Goal: Check status: Check status

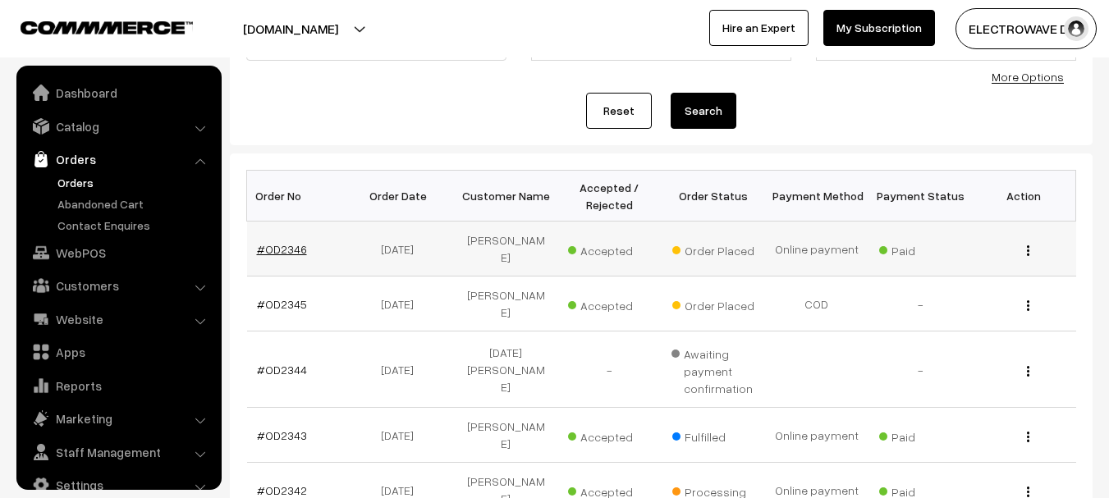
scroll to position [26, 0]
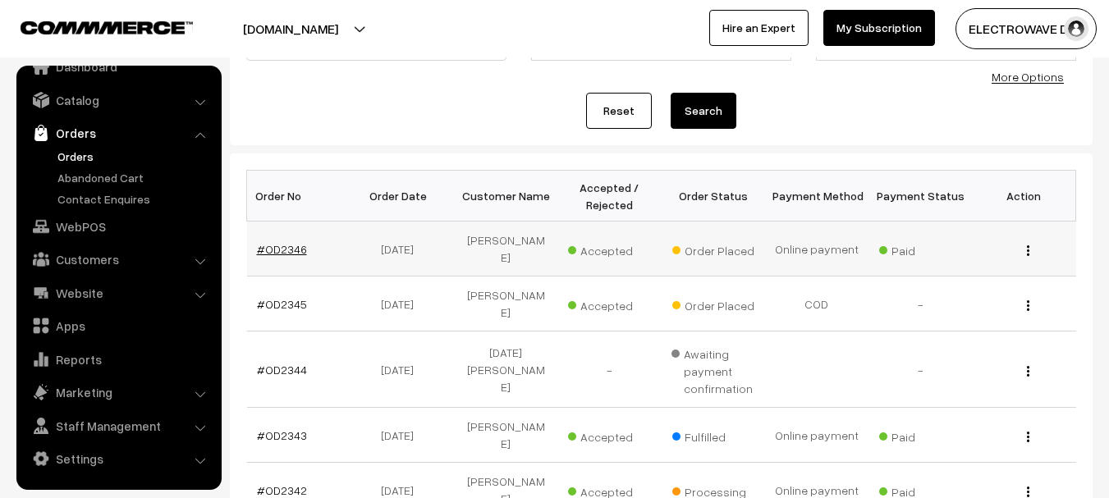
click at [278, 246] on link "#OD2346" at bounding box center [282, 249] width 50 height 14
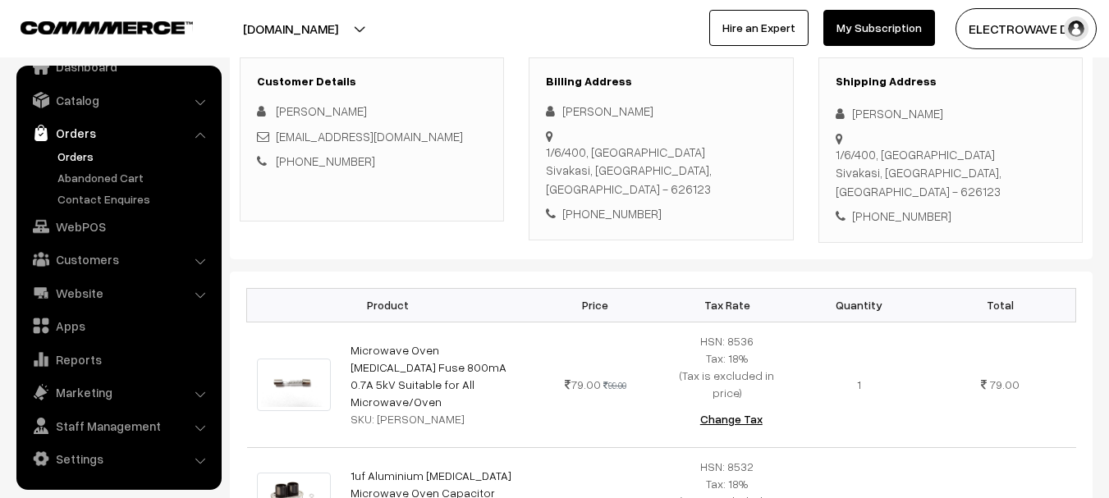
scroll to position [246, 0]
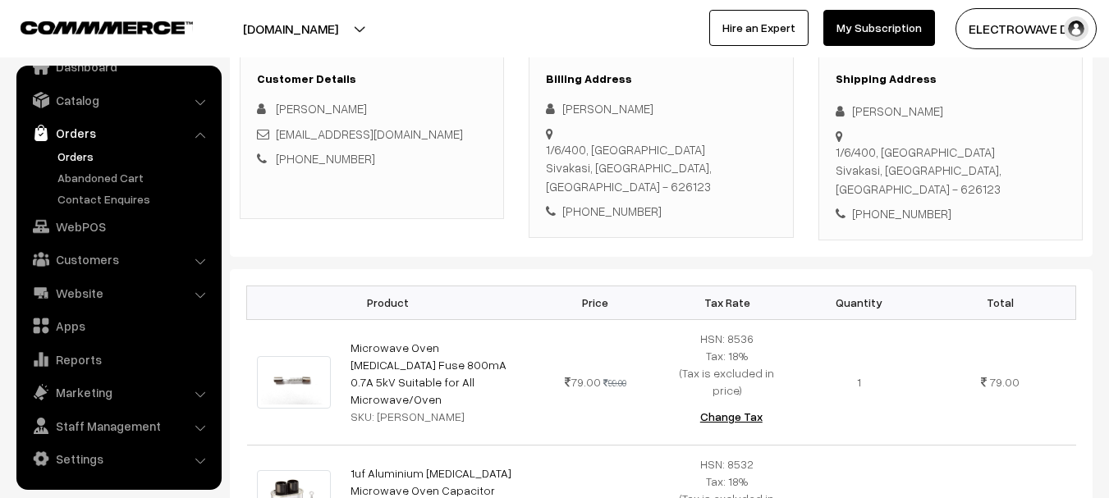
click at [1014, 158] on div "[STREET_ADDRESS]" at bounding box center [951, 171] width 230 height 56
copy div "626123"
click at [71, 149] on link "Orders" at bounding box center [134, 156] width 163 height 17
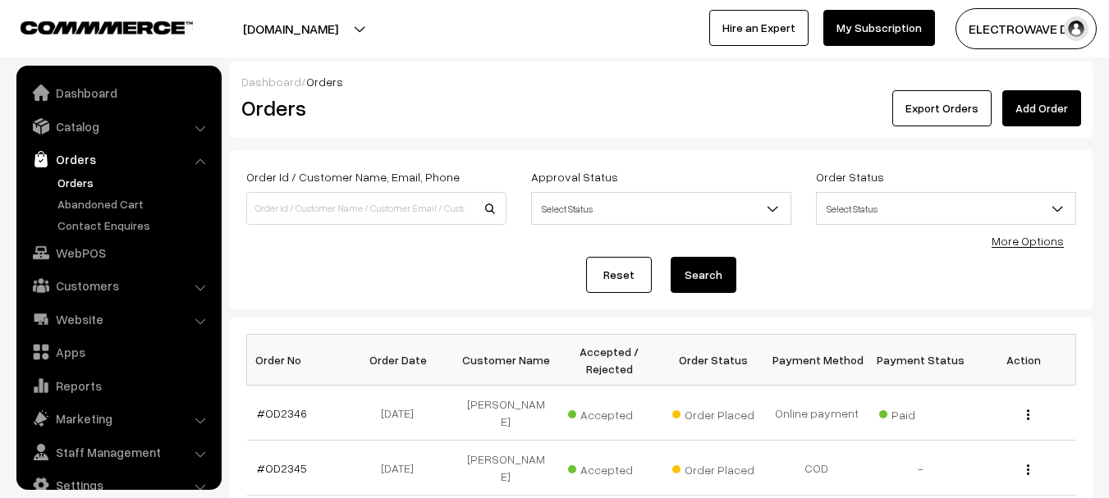
scroll to position [26, 0]
